Goal: Information Seeking & Learning: Learn about a topic

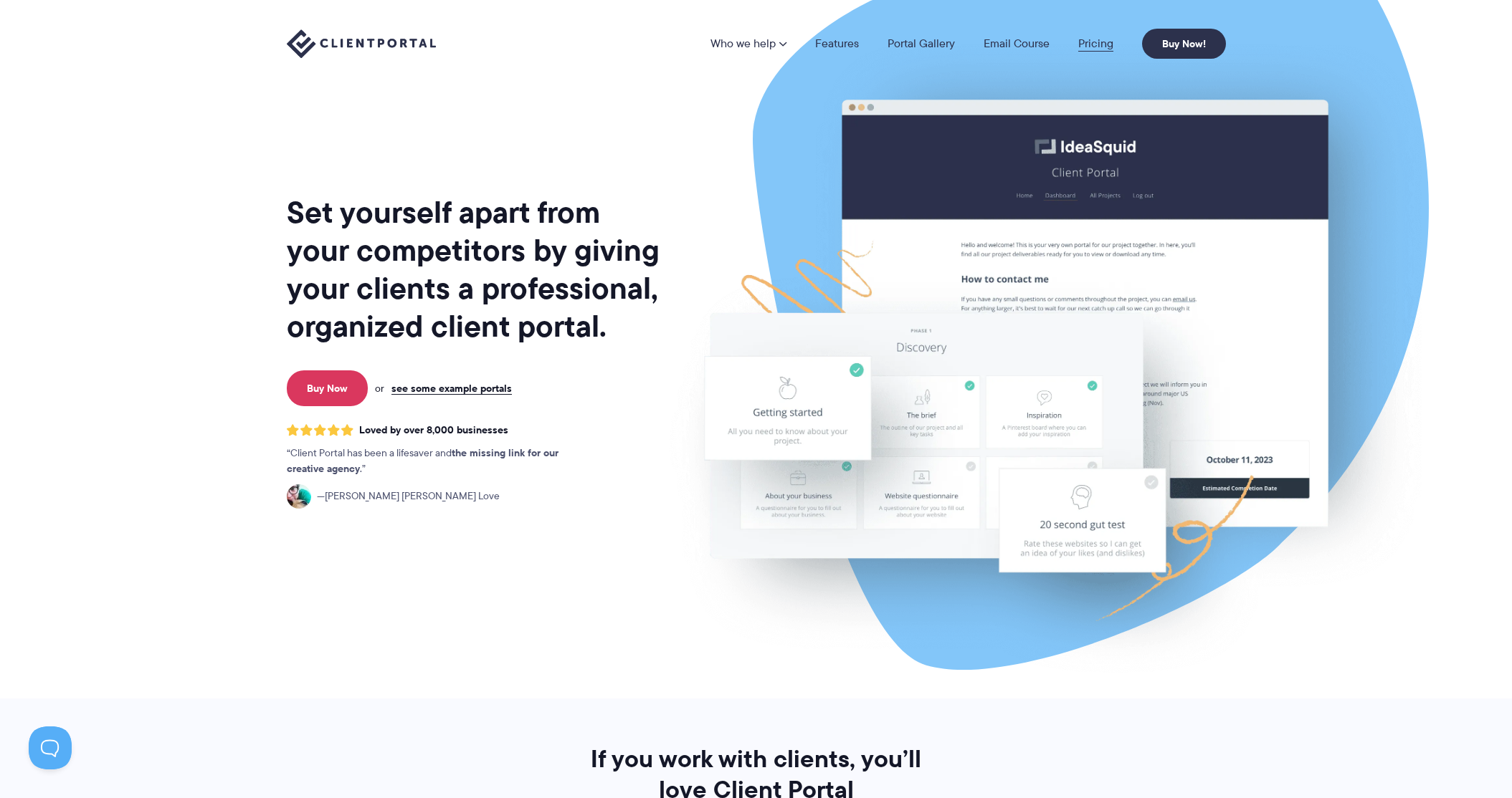
click at [1112, 48] on link "Pricing" at bounding box center [1095, 44] width 35 height 11
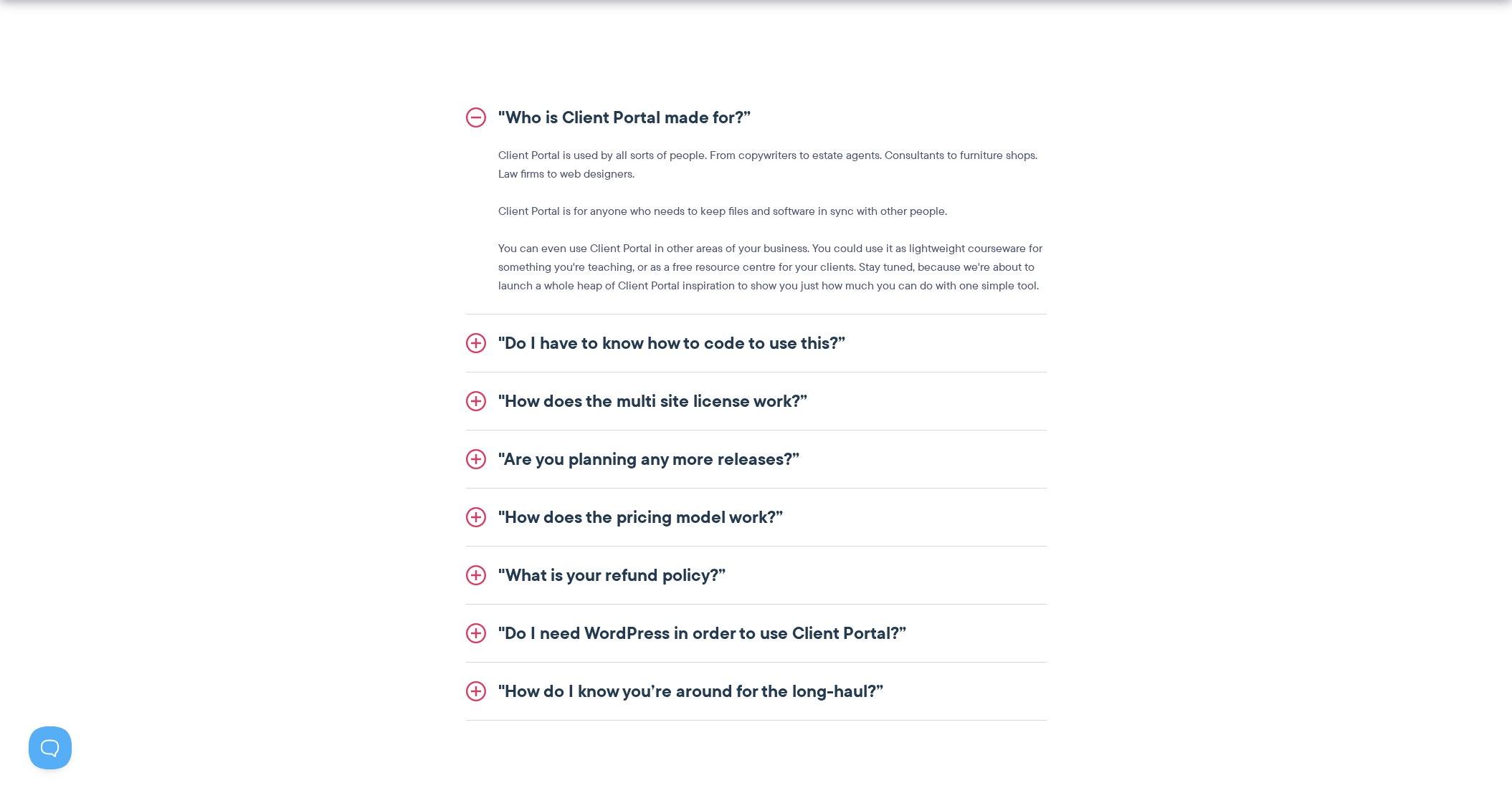
scroll to position [1715, 0]
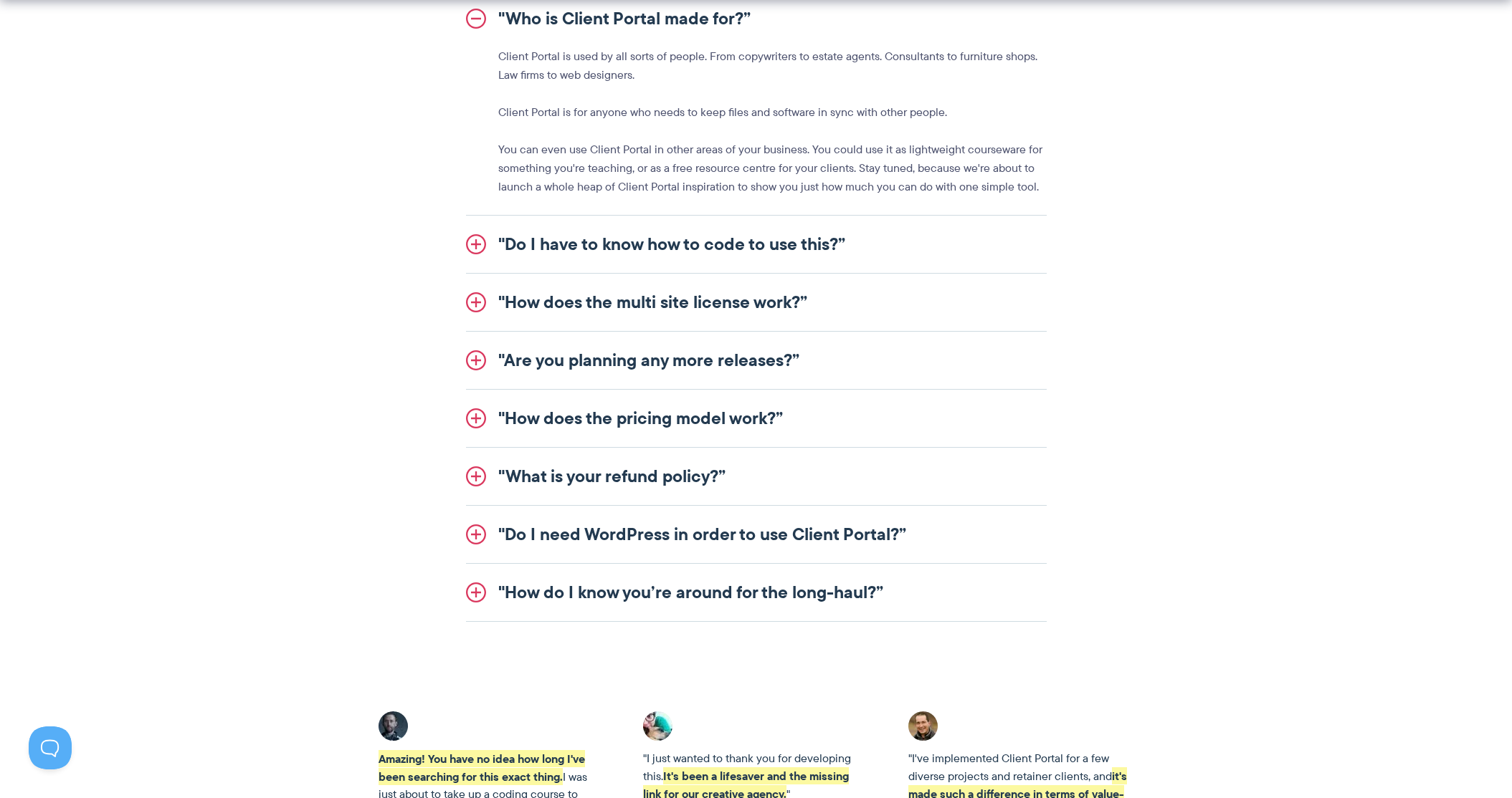
click at [739, 254] on link ""Do I have to know how to code to use this?”" at bounding box center [756, 244] width 581 height 57
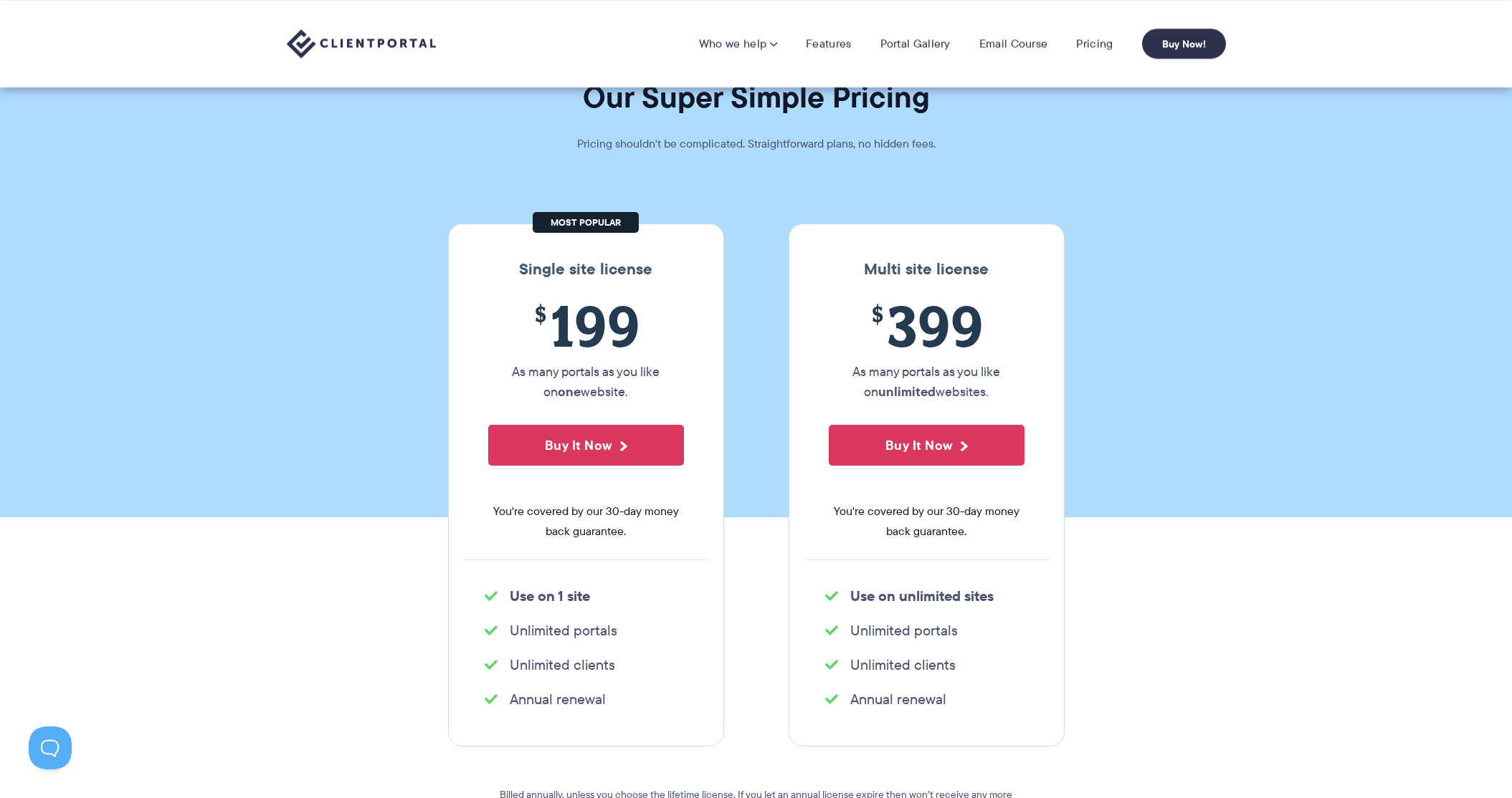
scroll to position [0, 0]
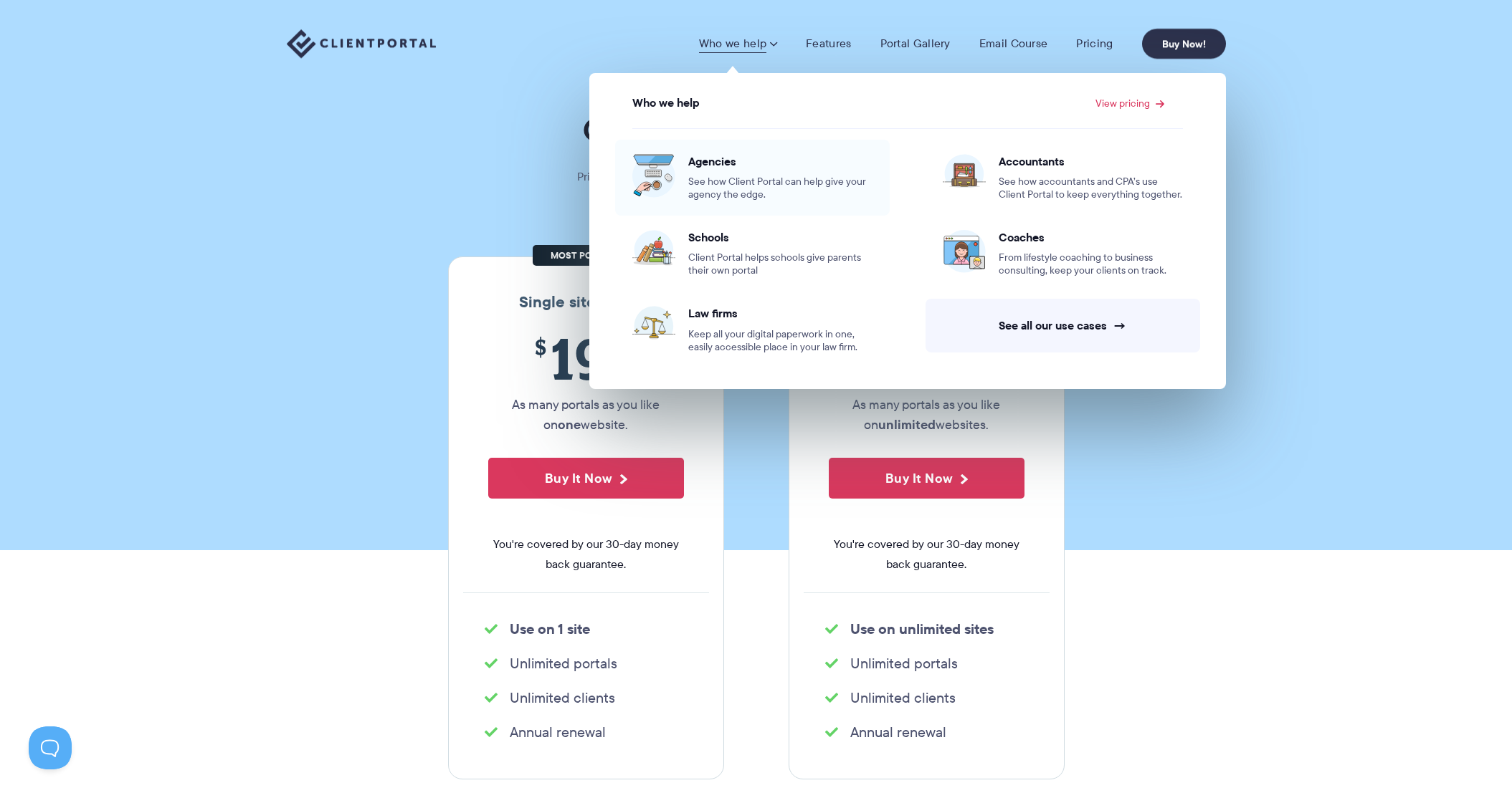
click at [719, 162] on span "Agencies" at bounding box center [780, 161] width 184 height 14
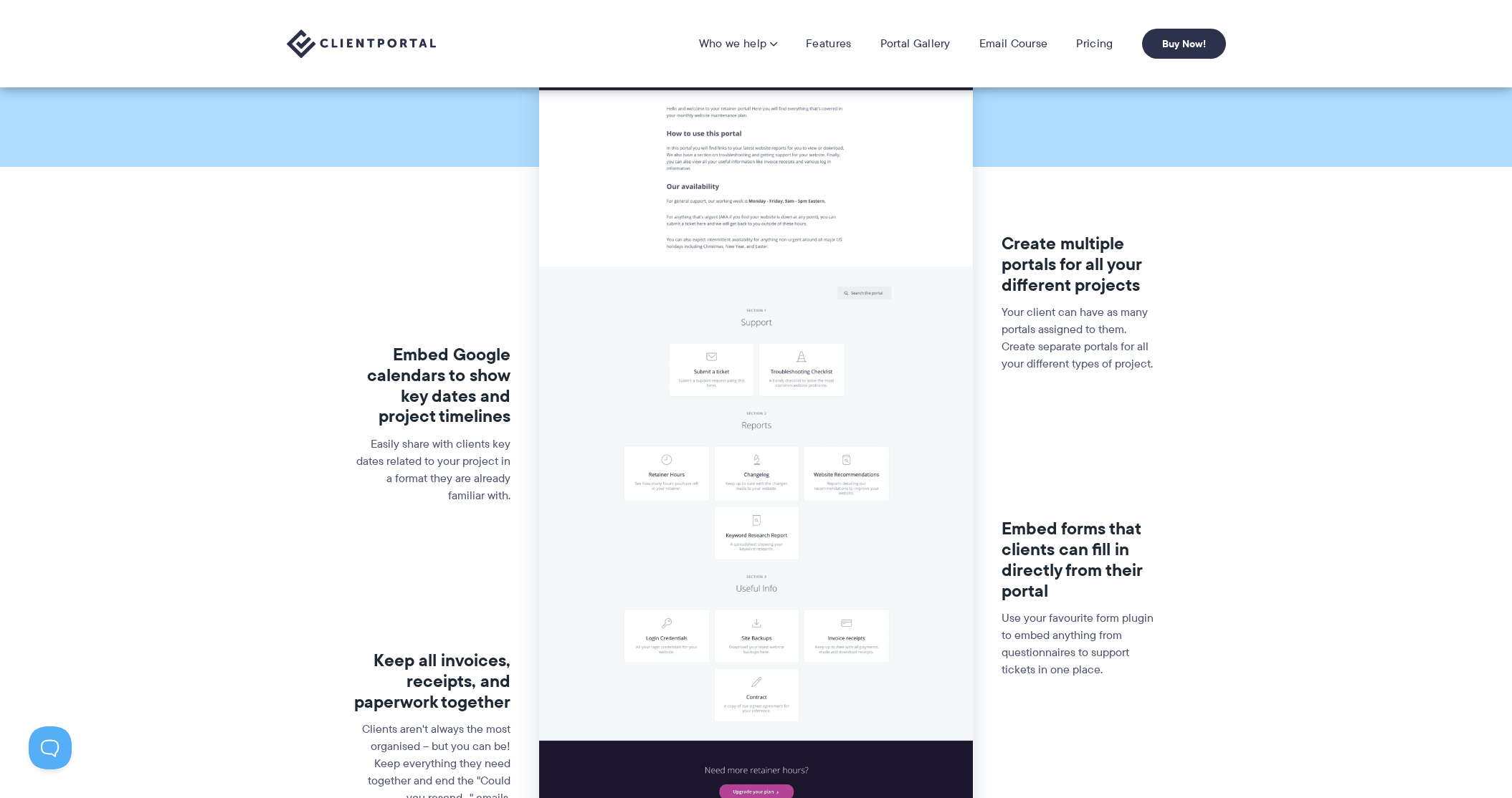
scroll to position [94, 0]
